Goal: Task Accomplishment & Management: Use online tool/utility

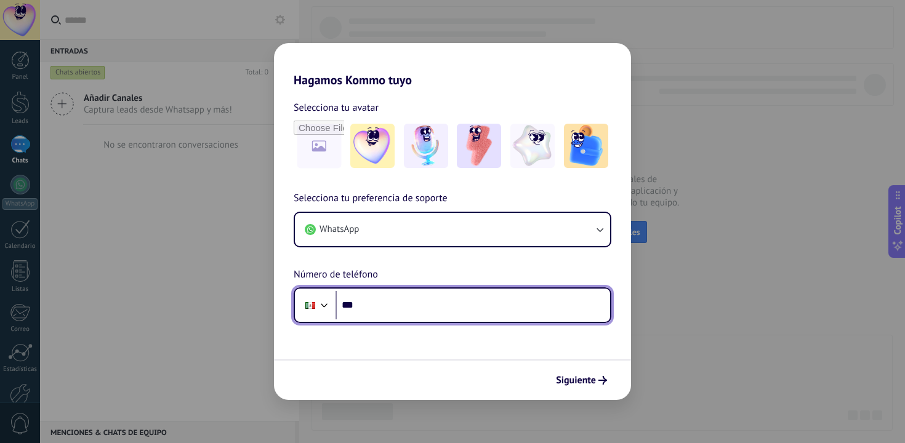
click at [377, 309] on input "***" at bounding box center [473, 305] width 275 height 28
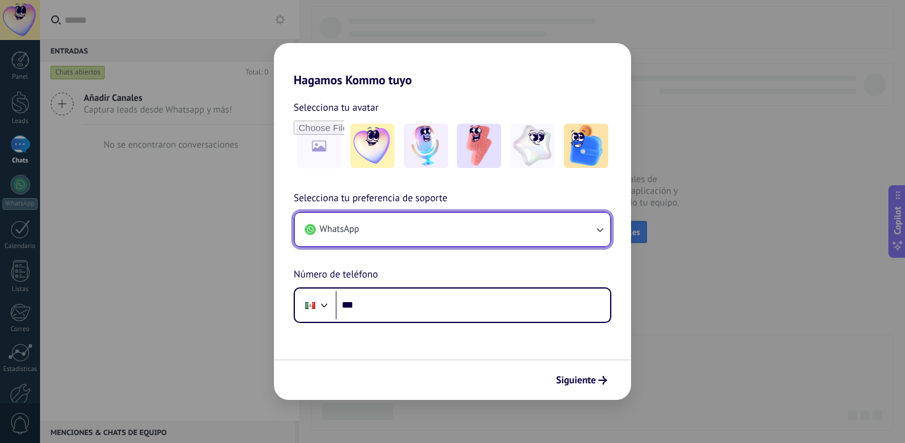
click at [419, 233] on button "WhatsApp" at bounding box center [452, 229] width 315 height 33
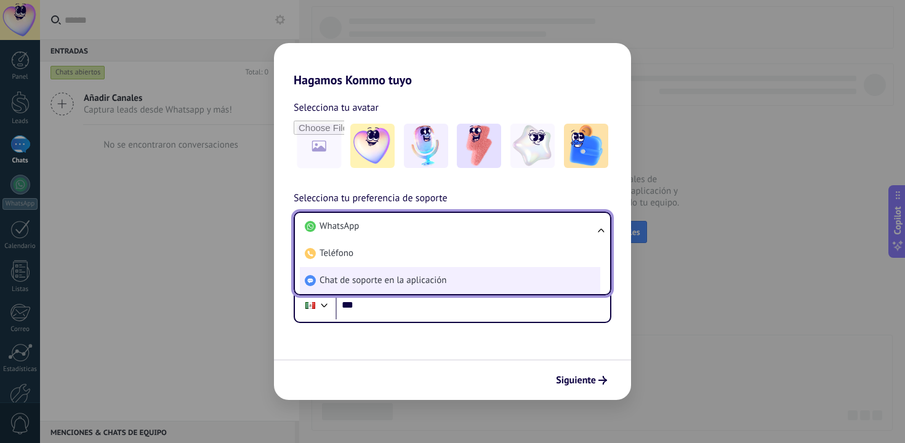
click at [409, 276] on span "Chat de soporte en la aplicación" at bounding box center [383, 281] width 127 height 12
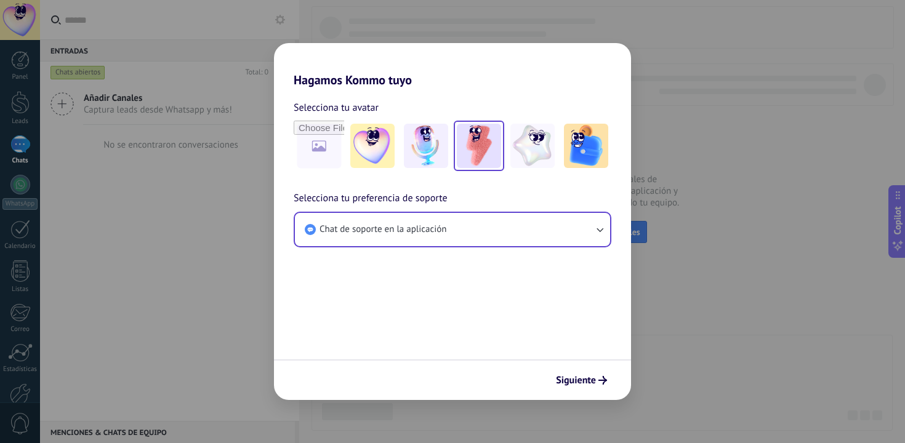
click at [472, 153] on img at bounding box center [479, 146] width 44 height 44
click at [563, 371] on button "Siguiente" at bounding box center [581, 380] width 62 height 21
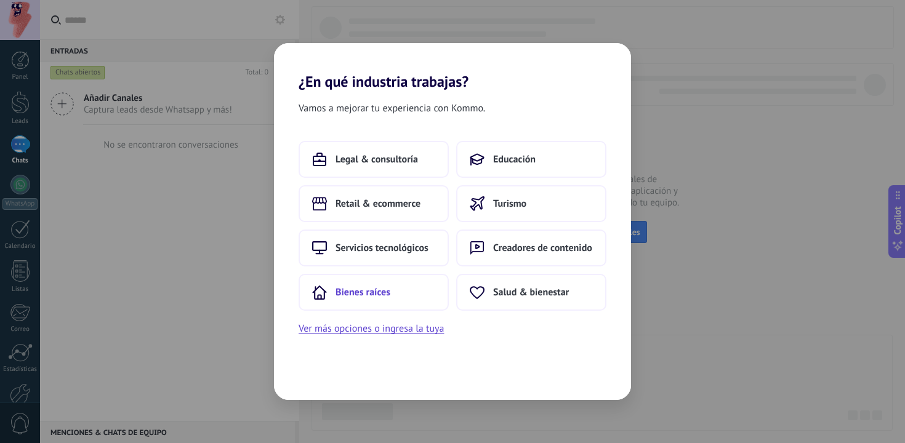
click at [384, 292] on span "Bienes raíces" at bounding box center [363, 292] width 55 height 12
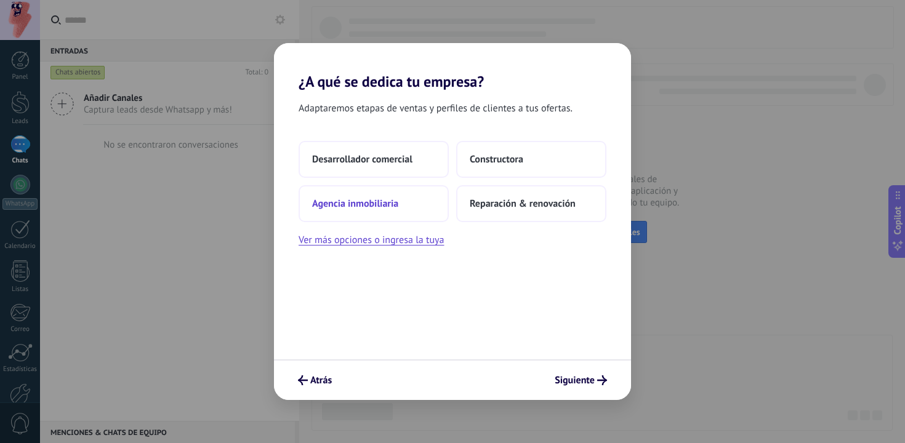
click at [402, 196] on button "Agencia inmobiliaria" at bounding box center [374, 203] width 150 height 37
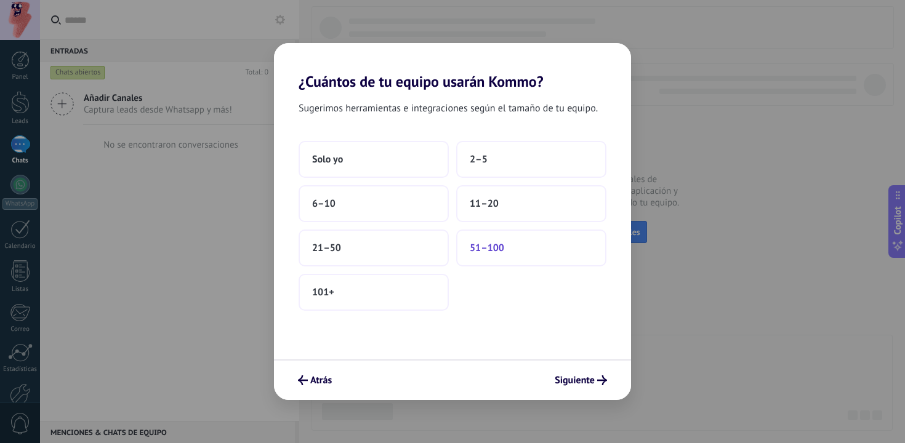
click at [486, 254] on button "51–100" at bounding box center [531, 248] width 150 height 37
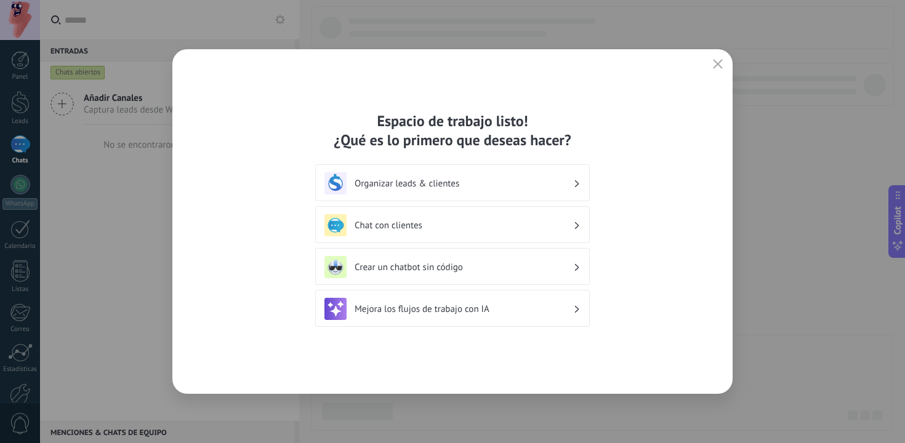
click at [494, 230] on h3 "Chat con clientes" at bounding box center [464, 226] width 219 height 12
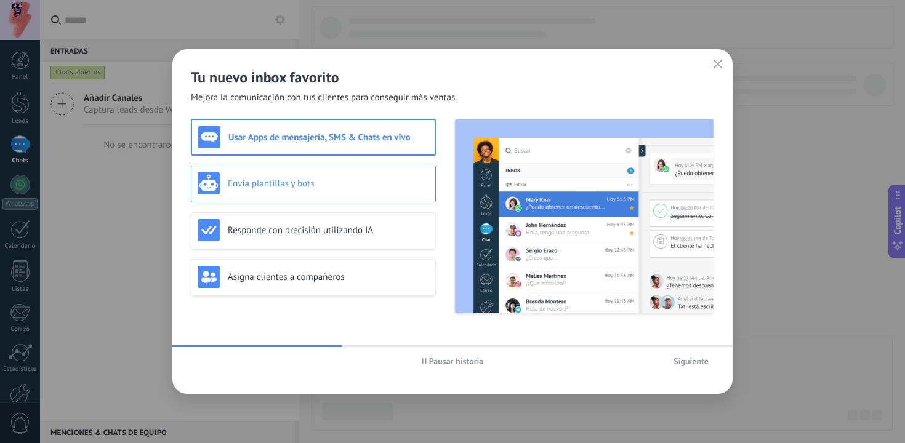
click at [366, 186] on h3 "Envía plantillas y bots" at bounding box center [328, 184] width 201 height 12
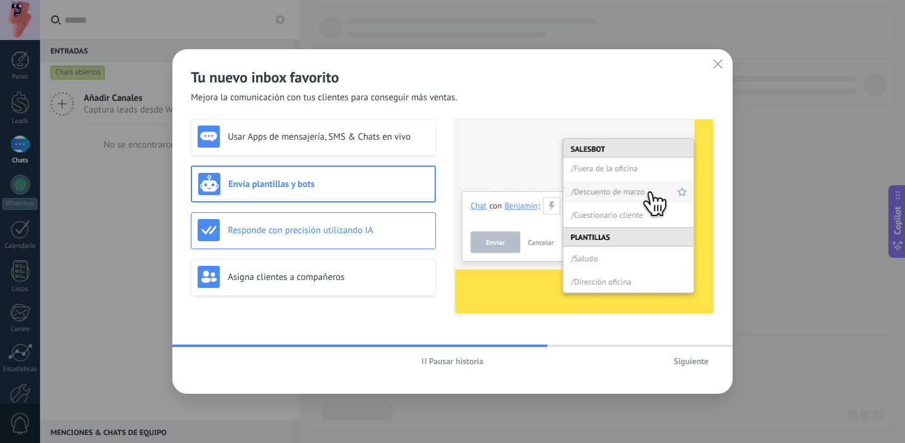
click at [314, 228] on h3 "Responde con precisión utilizando IA" at bounding box center [328, 231] width 201 height 12
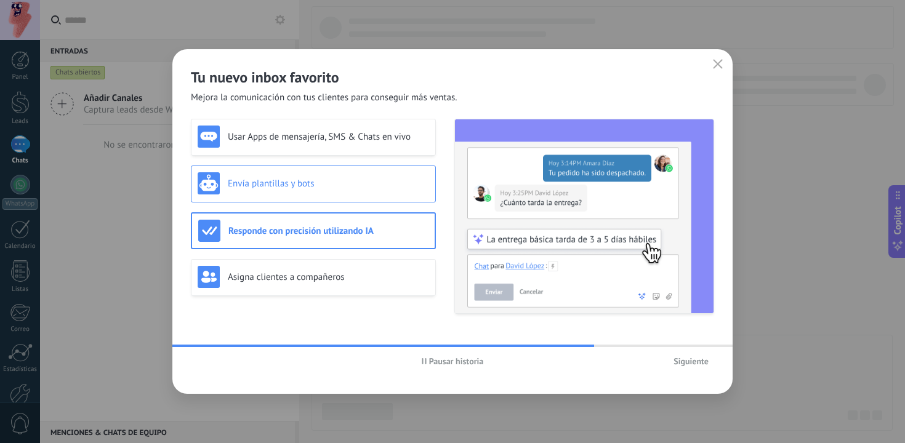
click at [321, 187] on h3 "Envía plantillas y bots" at bounding box center [328, 184] width 201 height 12
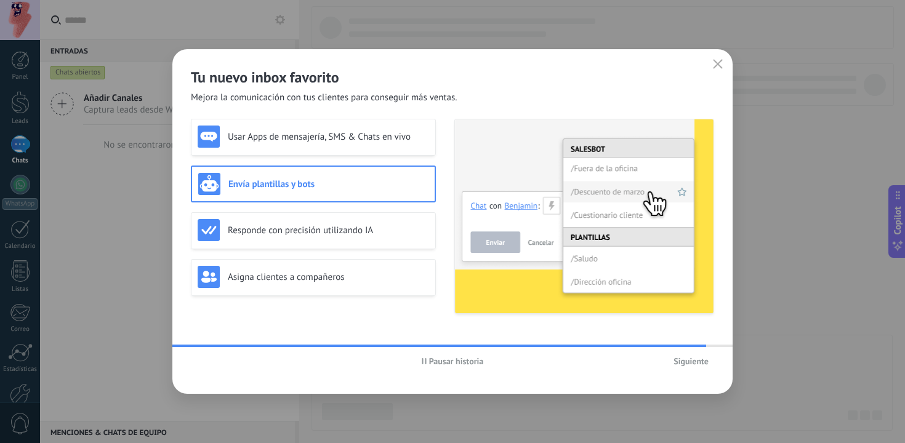
click at [701, 363] on span "Siguiente" at bounding box center [691, 361] width 35 height 9
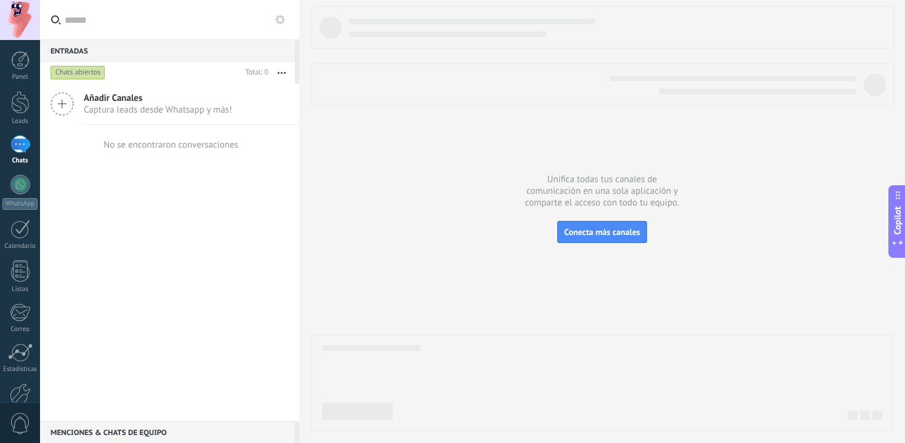
scroll to position [69, 0]
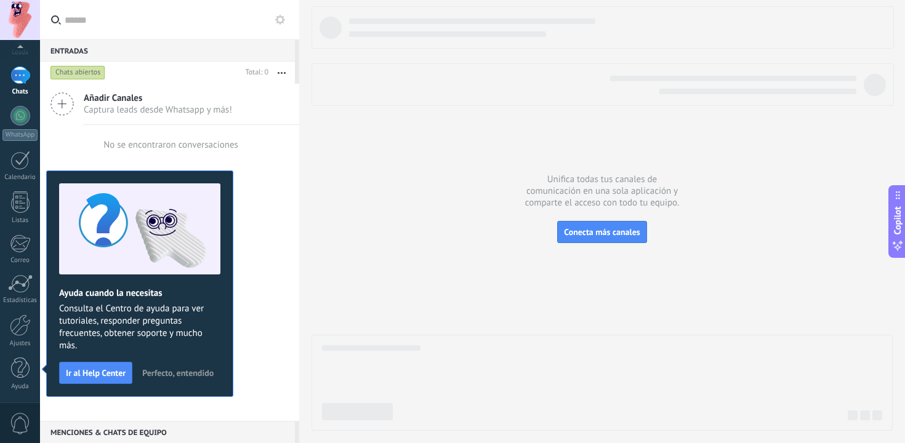
click at [177, 369] on span "Perfecto, entendido" at bounding box center [177, 373] width 71 height 9
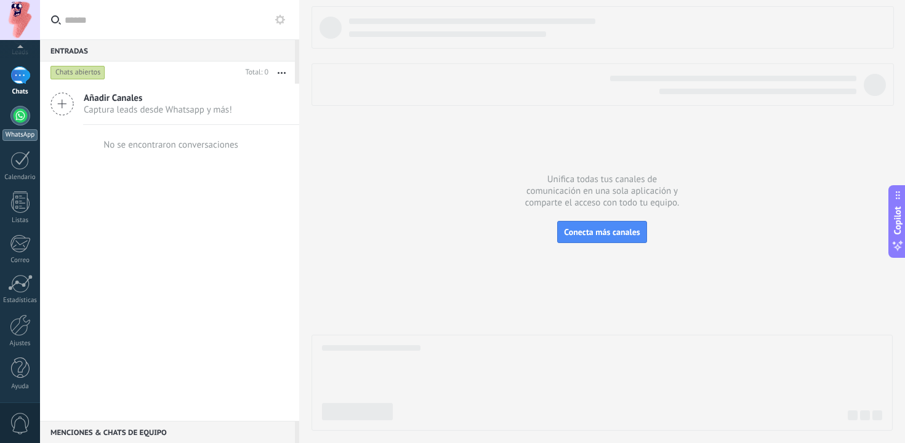
click at [18, 117] on div at bounding box center [20, 116] width 20 height 20
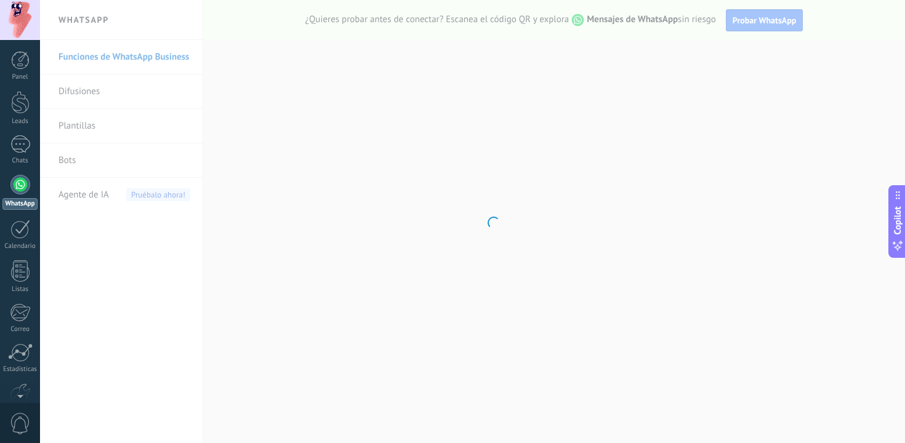
click at [89, 129] on body ".abccls-1,.abccls-2{fill-rule:evenodd}.abccls-2{fill:#fff} .abfcls-1{fill:none}…" at bounding box center [452, 221] width 905 height 443
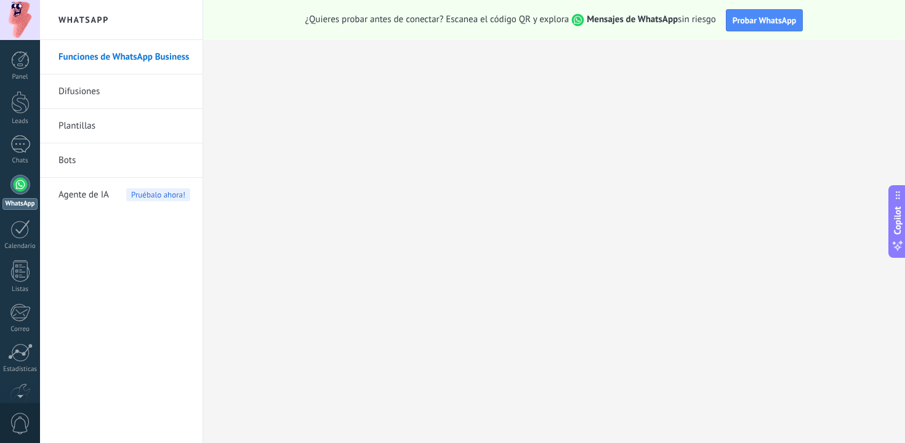
click at [89, 129] on link "Plantillas" at bounding box center [124, 126] width 132 height 34
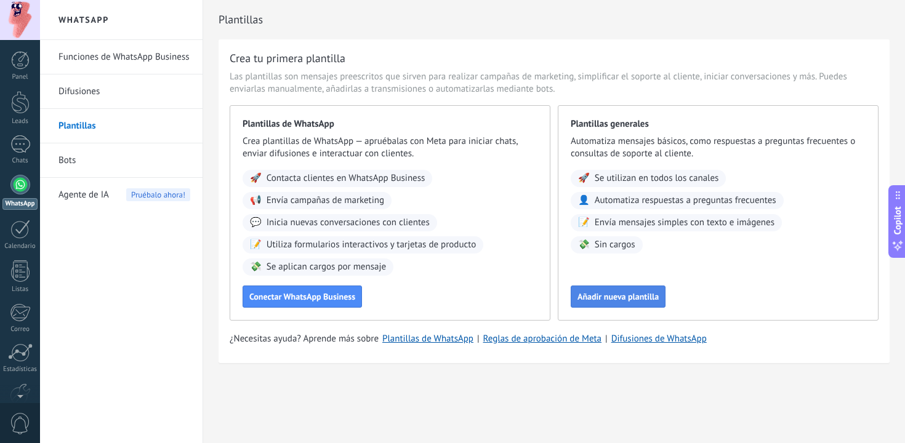
click at [635, 293] on span "Añadir nueva plantilla" at bounding box center [618, 296] width 81 height 9
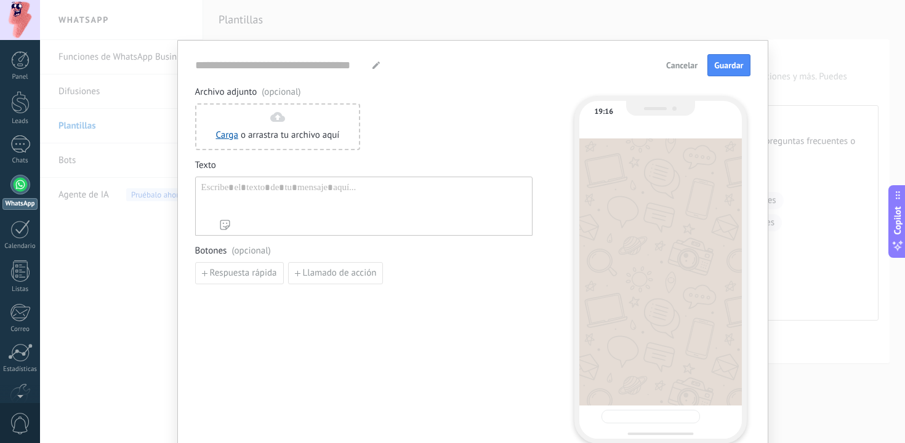
type input "**********"
